Goal: Information Seeking & Learning: Learn about a topic

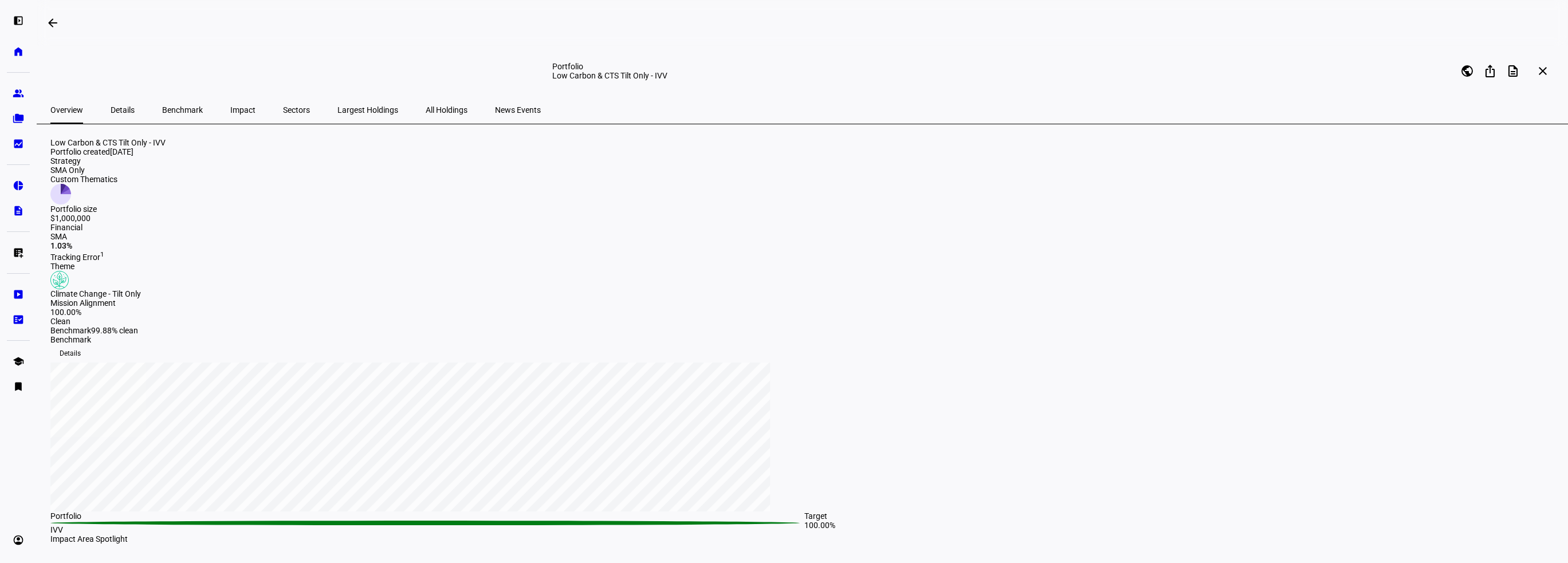
click at [230, 107] on span "Impact" at bounding box center [242, 110] width 25 height 8
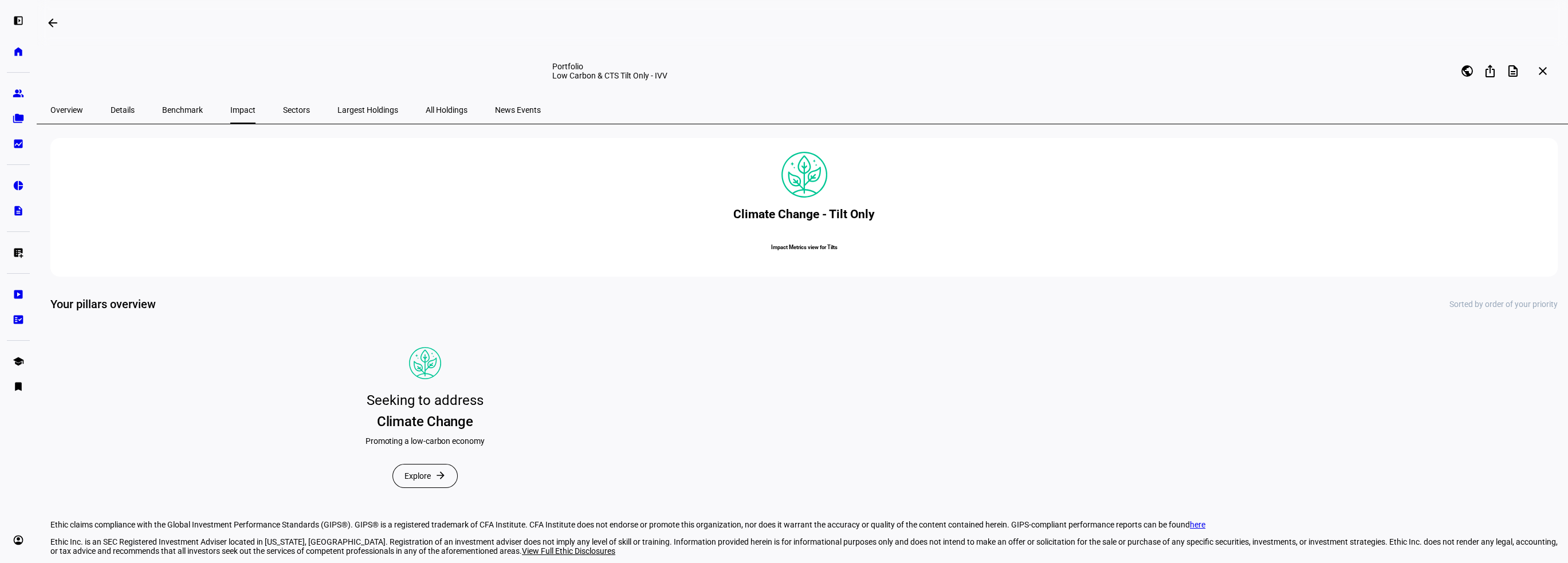
scroll to position [229, 0]
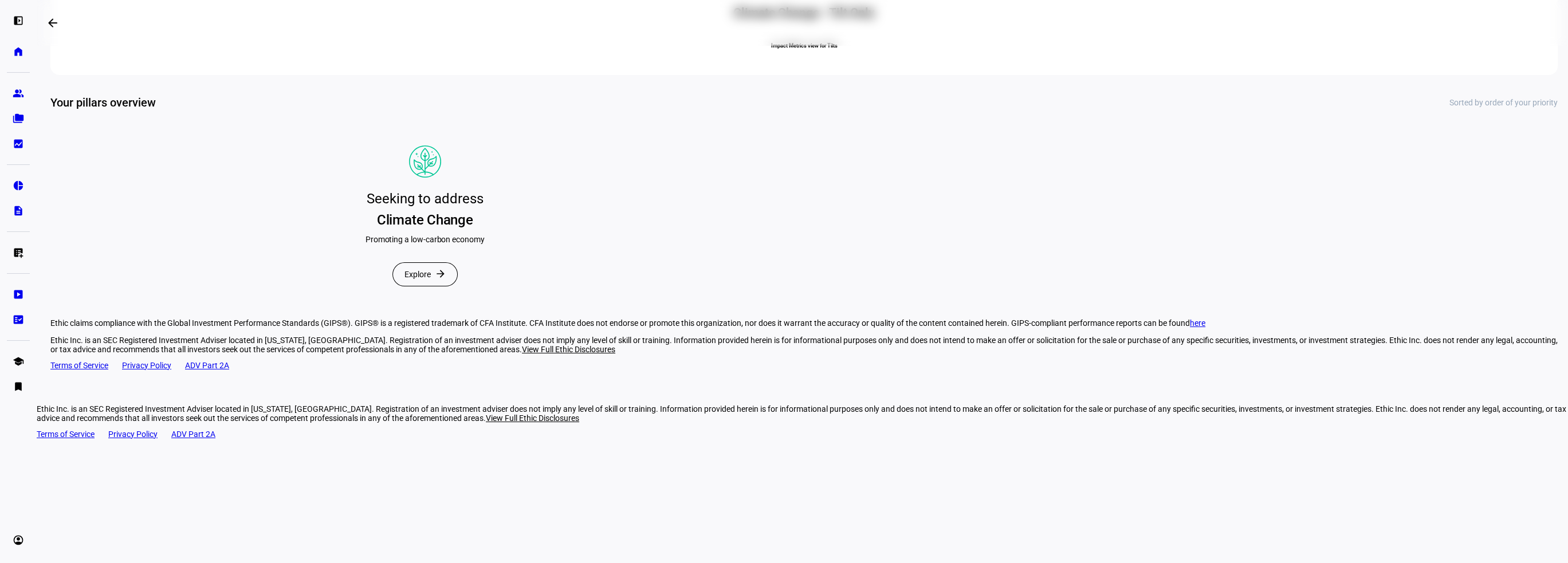
click at [457, 304] on mat-card "Seeking to address Climate Change Promoting a low-carbon economy Explore arrow_…" at bounding box center [425, 217] width 749 height 172
click at [431, 286] on span at bounding box center [425, 275] width 64 height 23
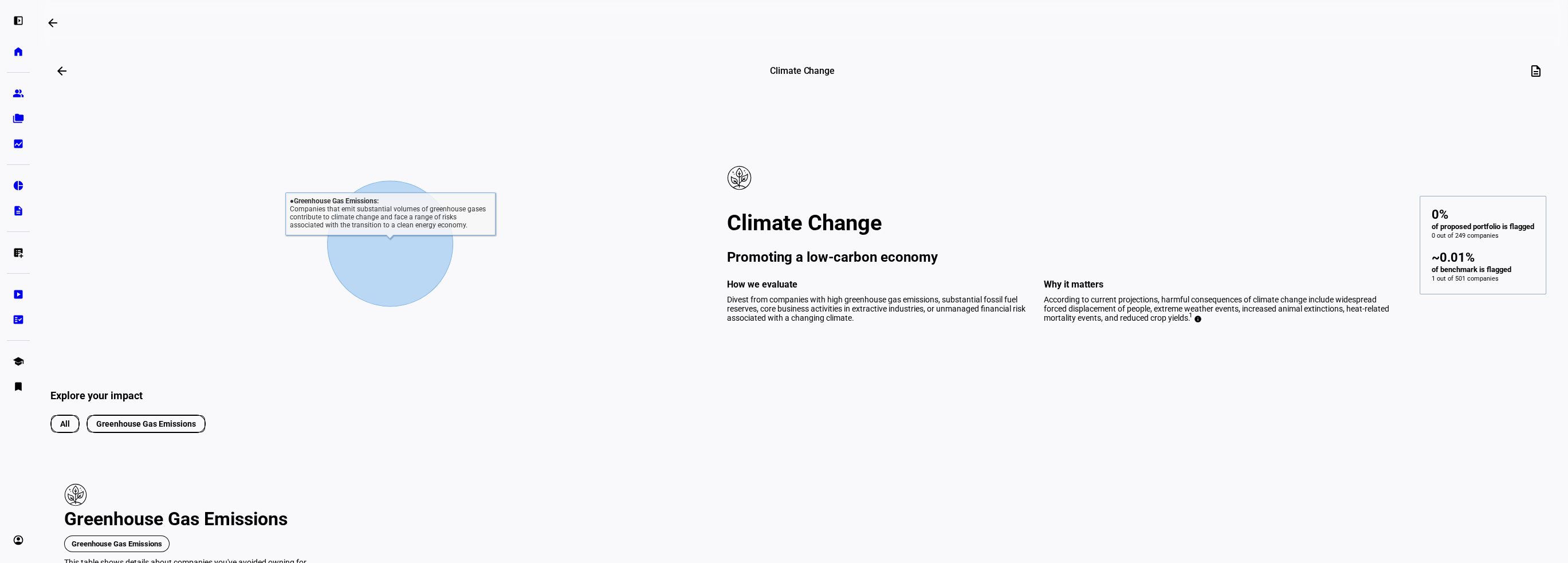
scroll to position [114, 0]
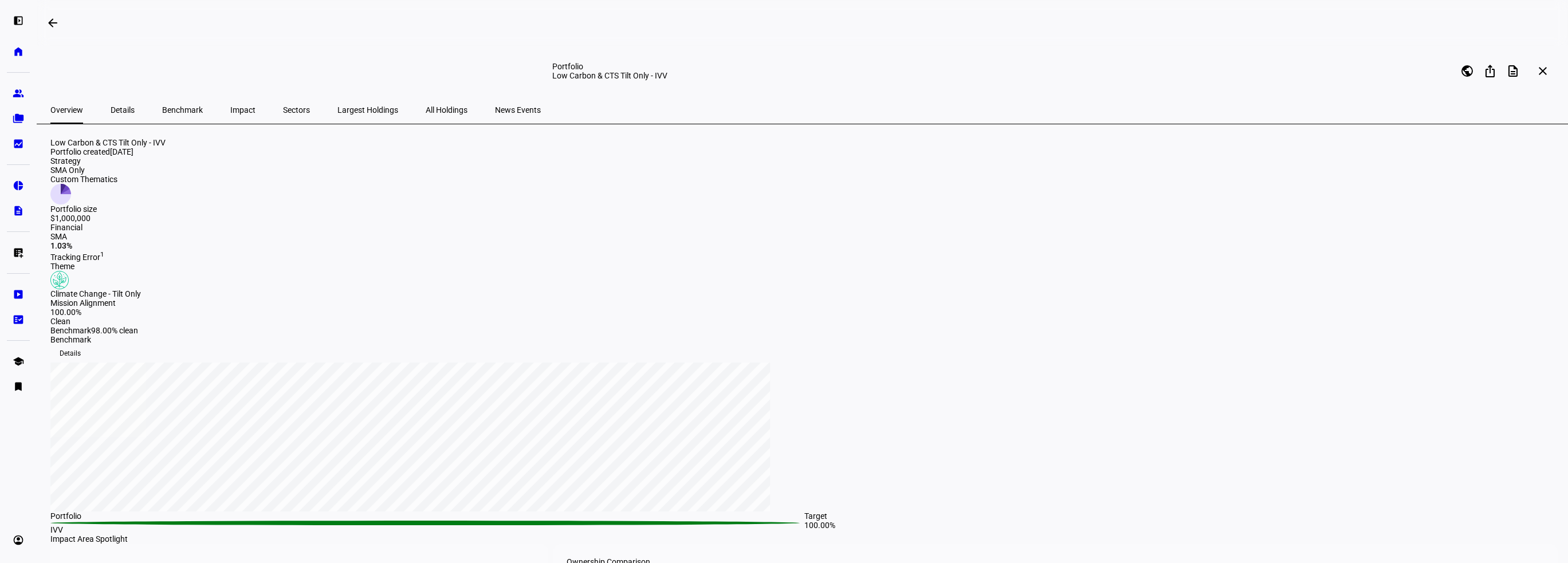
click at [230, 112] on span "Impact" at bounding box center [242, 110] width 25 height 8
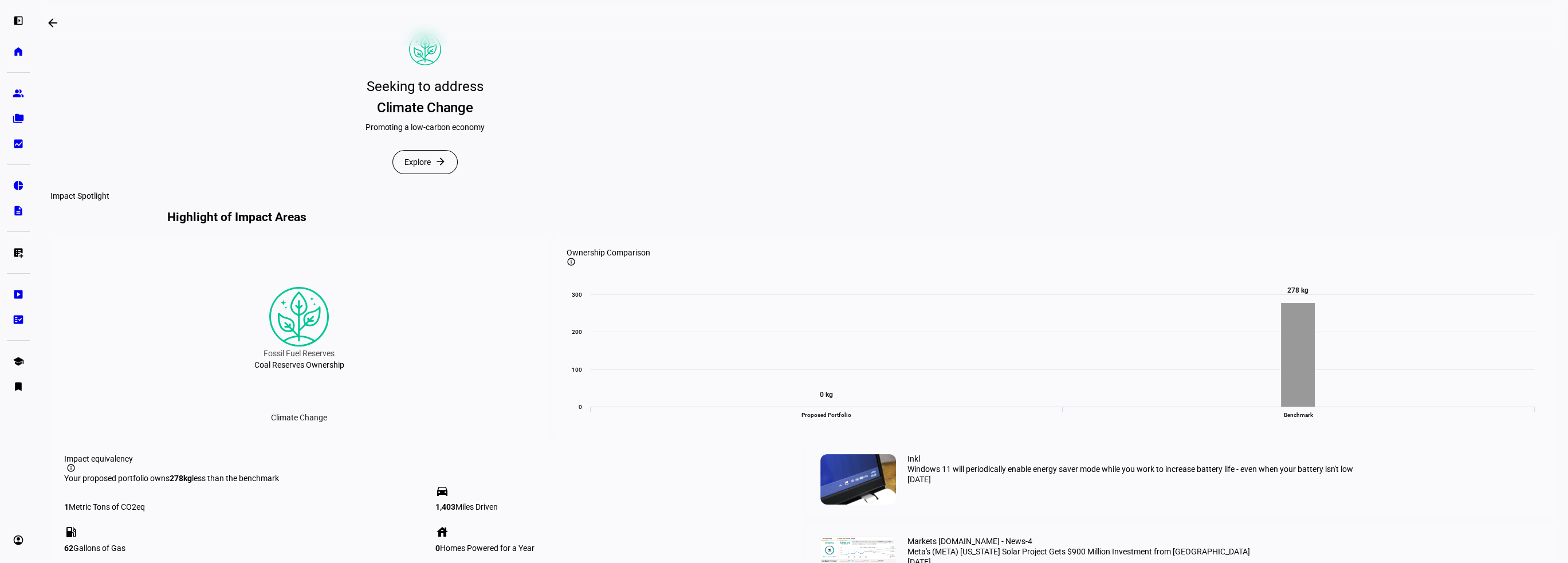
scroll to position [257, 0]
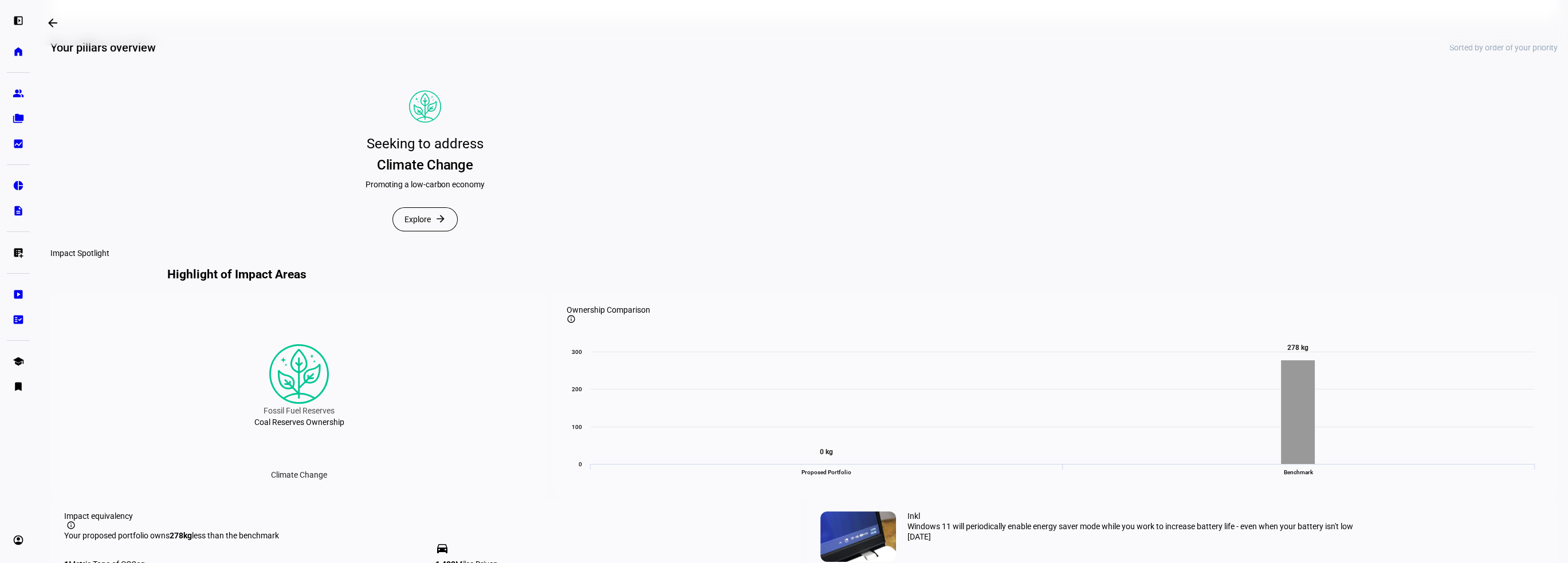
click at [420, 231] on span "Explore" at bounding box center [417, 220] width 26 height 23
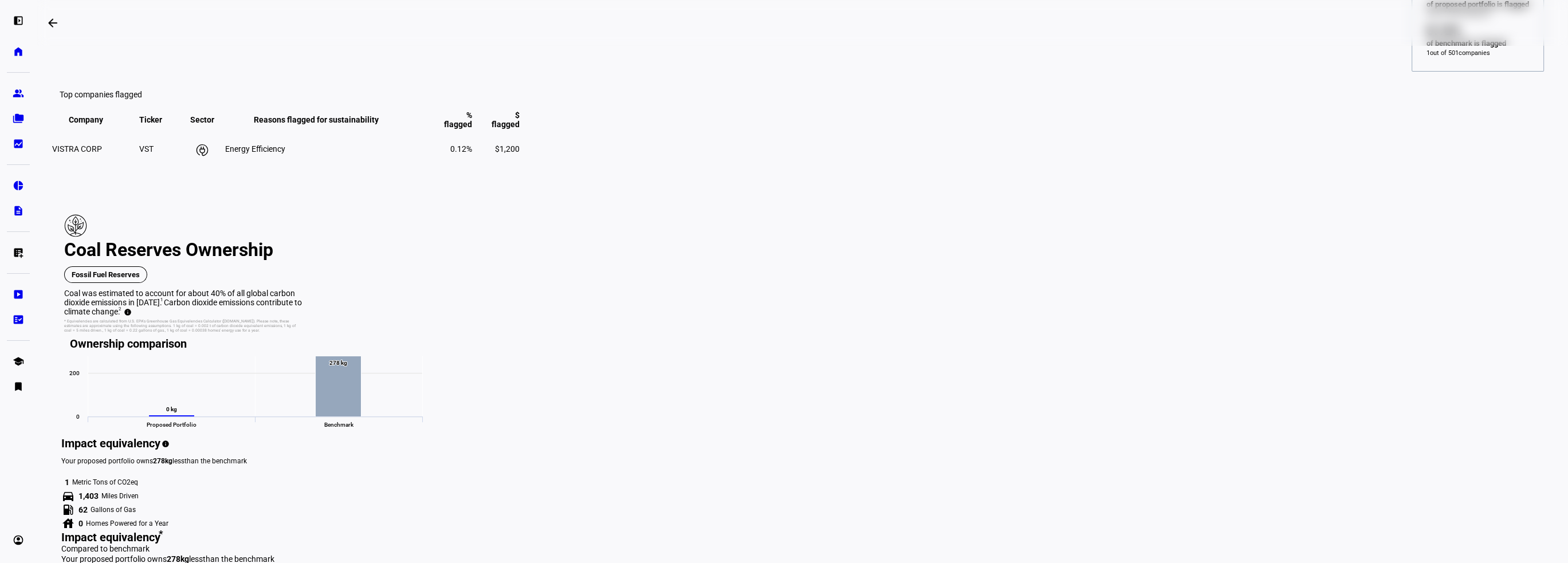
scroll to position [149, 0]
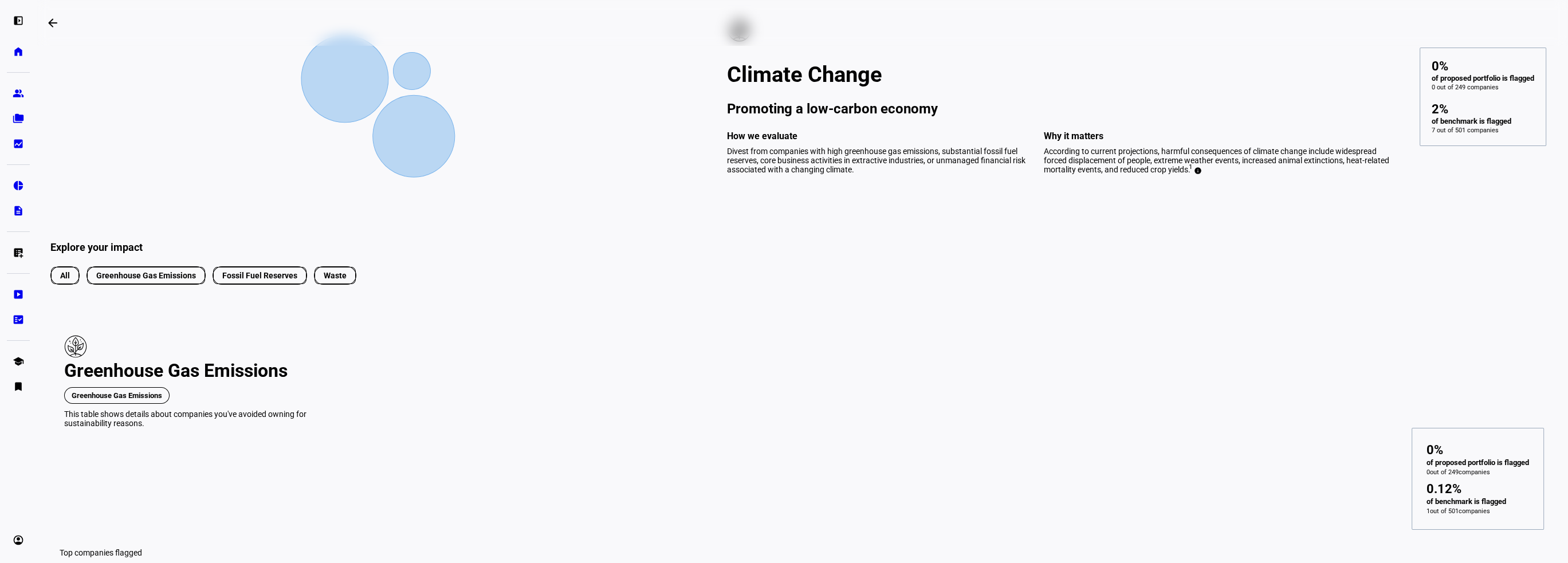
click at [1262, 289] on div "All Greenhouse Gas Emissions Fossil Fuel Reserves Waste" at bounding box center [799, 276] width 1507 height 25
